Goal: Task Accomplishment & Management: Use online tool/utility

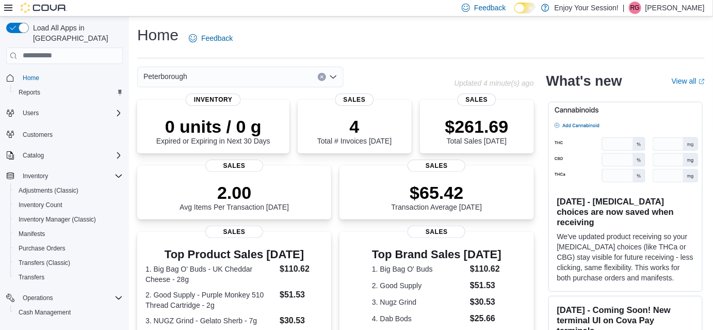
click at [123, 165] on div "Load All Apps in [GEOGRAPHIC_DATA] Home Reports Users Customers Catalog Invento…" at bounding box center [64, 191] width 125 height 345
click at [119, 174] on icon "Complex example" at bounding box center [119, 175] width 6 height 3
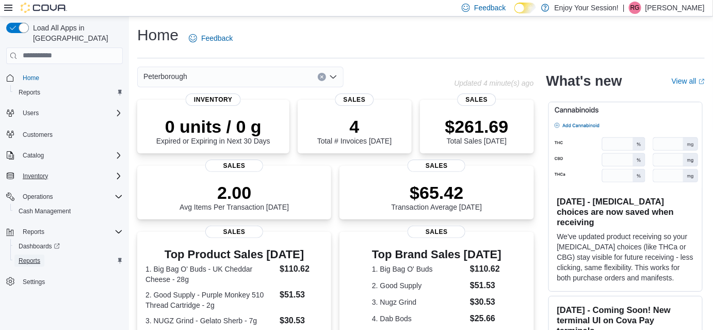
click at [34, 256] on span "Reports" at bounding box center [30, 260] width 22 height 8
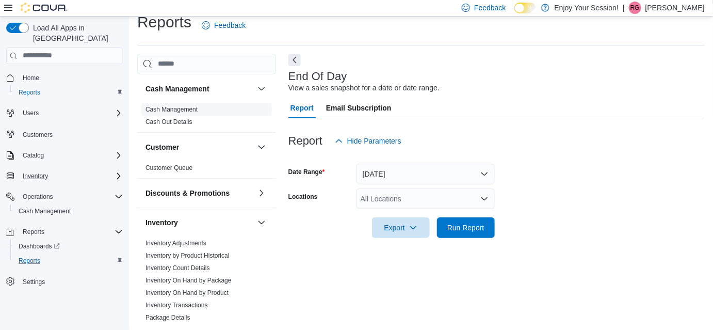
click at [173, 106] on link "Cash Management" at bounding box center [171, 109] width 52 height 7
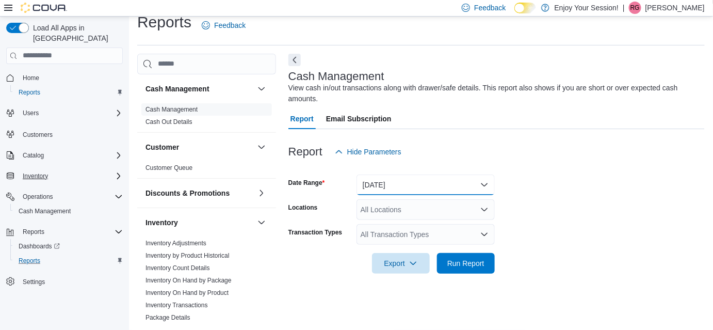
click at [425, 188] on button "Today" at bounding box center [425, 184] width 138 height 21
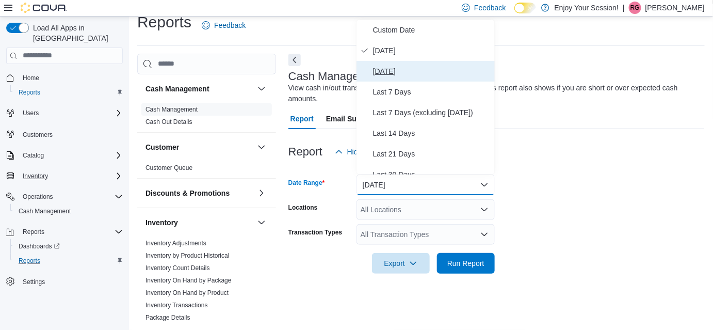
click at [401, 65] on span "Yesterday" at bounding box center [432, 71] width 118 height 12
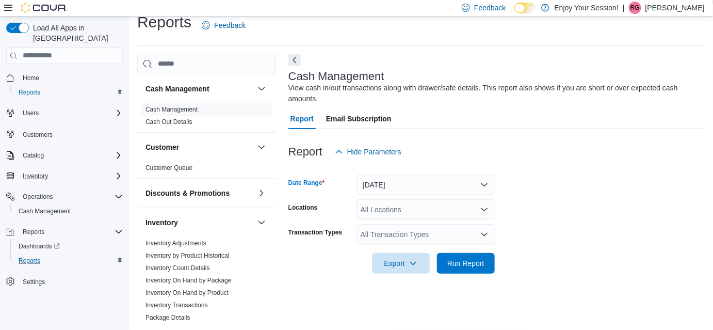
click at [420, 210] on div "All Locations" at bounding box center [425, 209] width 138 height 21
type input "***"
click at [409, 189] on span "Peterborough" at bounding box center [401, 191] width 44 height 10
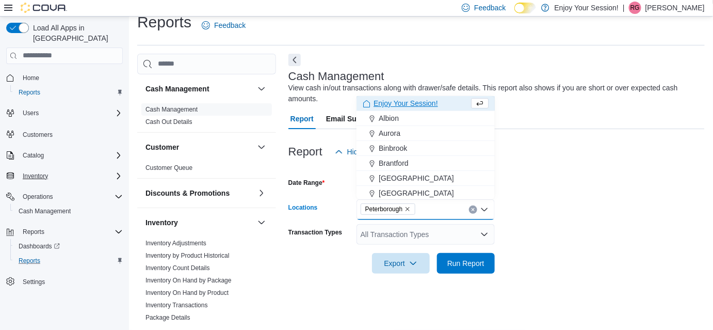
click at [576, 151] on div "Report Hide Parameters" at bounding box center [496, 151] width 416 height 21
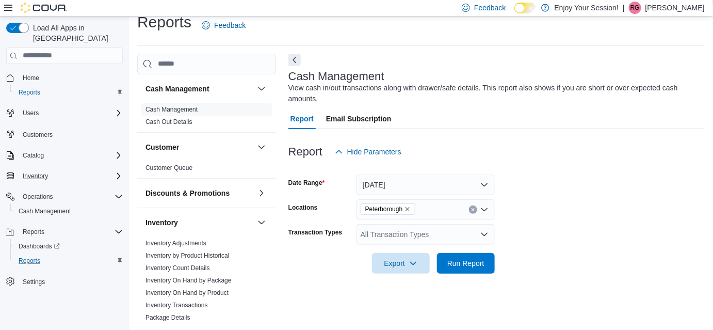
click at [420, 238] on div "All Transaction Types" at bounding box center [425, 234] width 138 height 21
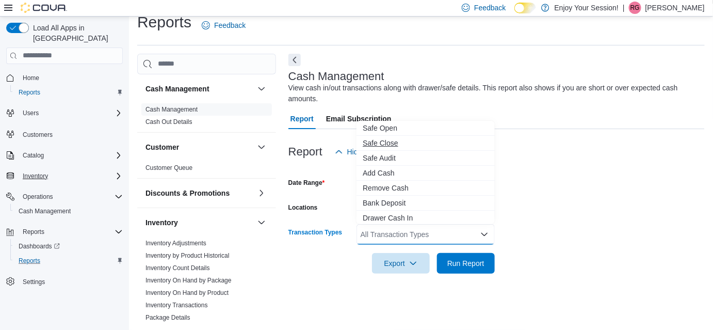
click at [396, 138] on span "Safe Close" at bounding box center [426, 143] width 126 height 10
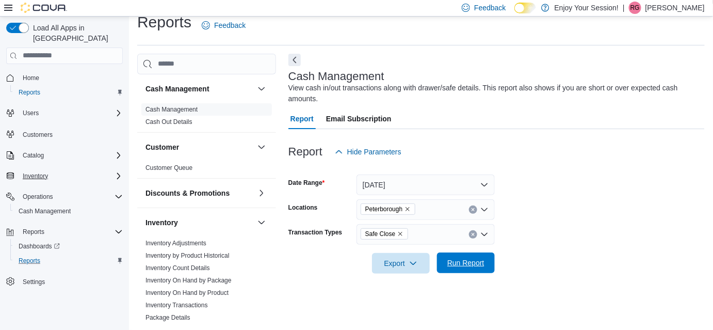
click at [481, 260] on span "Run Report" at bounding box center [465, 262] width 37 height 10
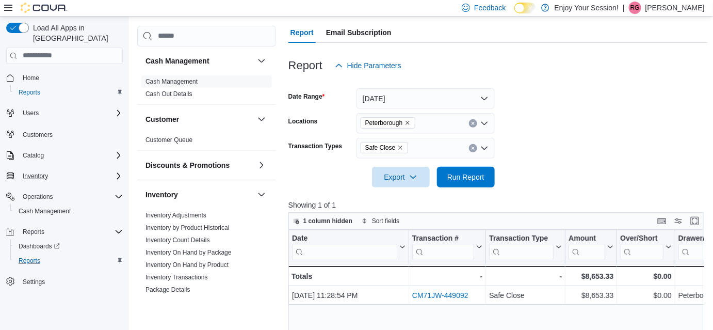
scroll to position [160, 0]
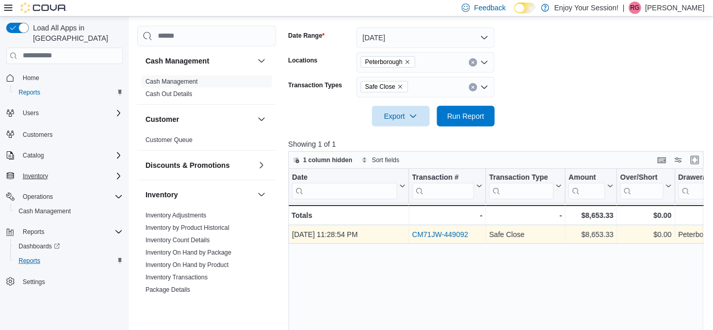
click at [447, 233] on link "CM71JW-449092" at bounding box center [440, 234] width 56 height 8
